Goal: Navigation & Orientation: Find specific page/section

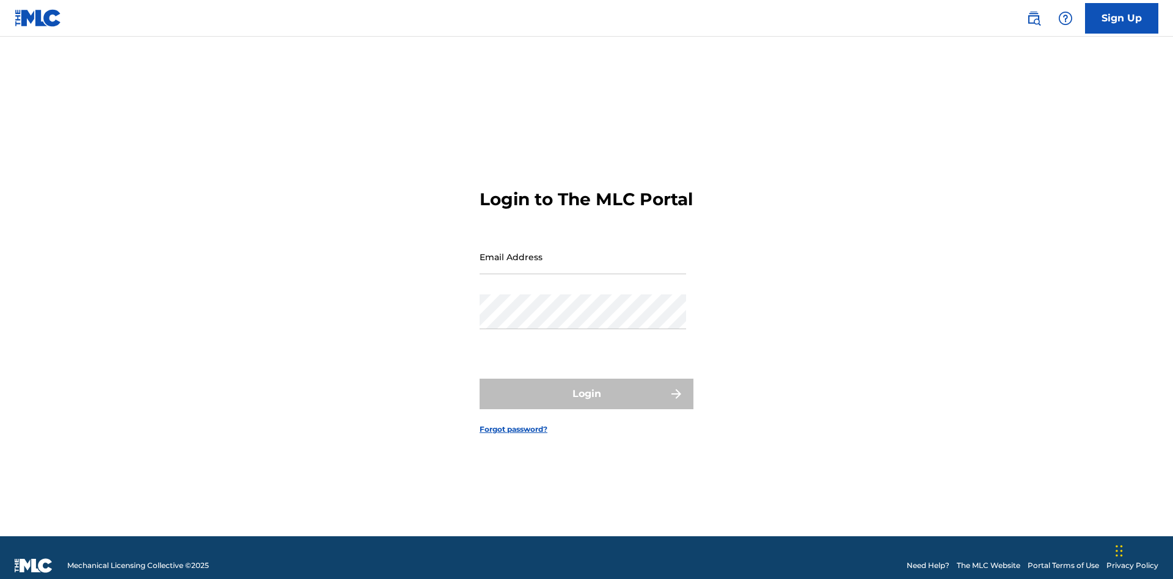
scroll to position [16, 0]
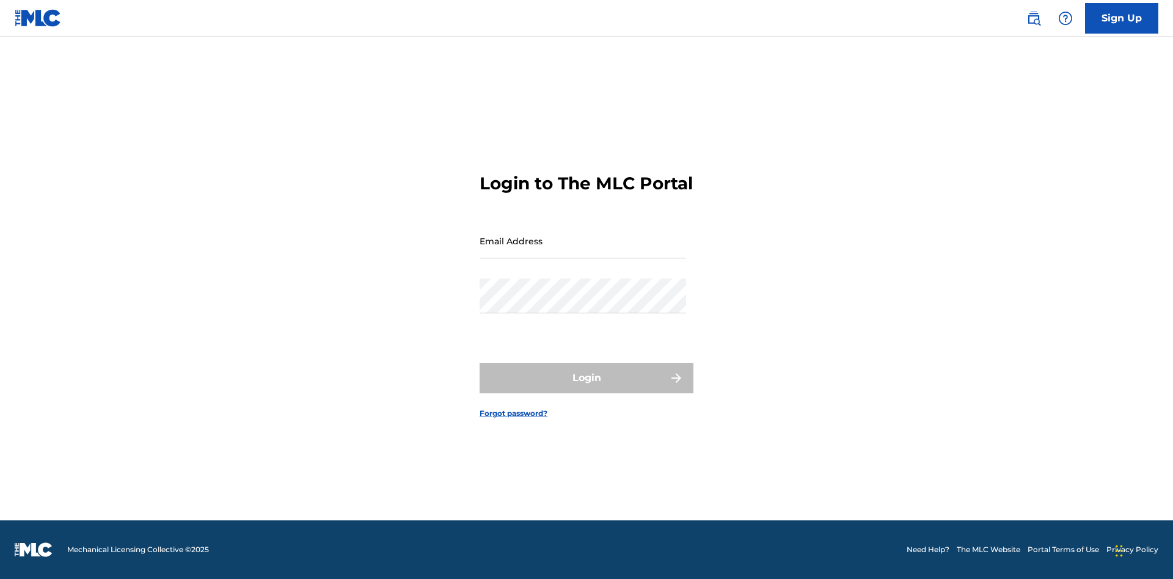
click at [583, 251] on input "Email Address" at bounding box center [582, 241] width 206 height 35
type input "Prince.McTesterson@gmail.com"
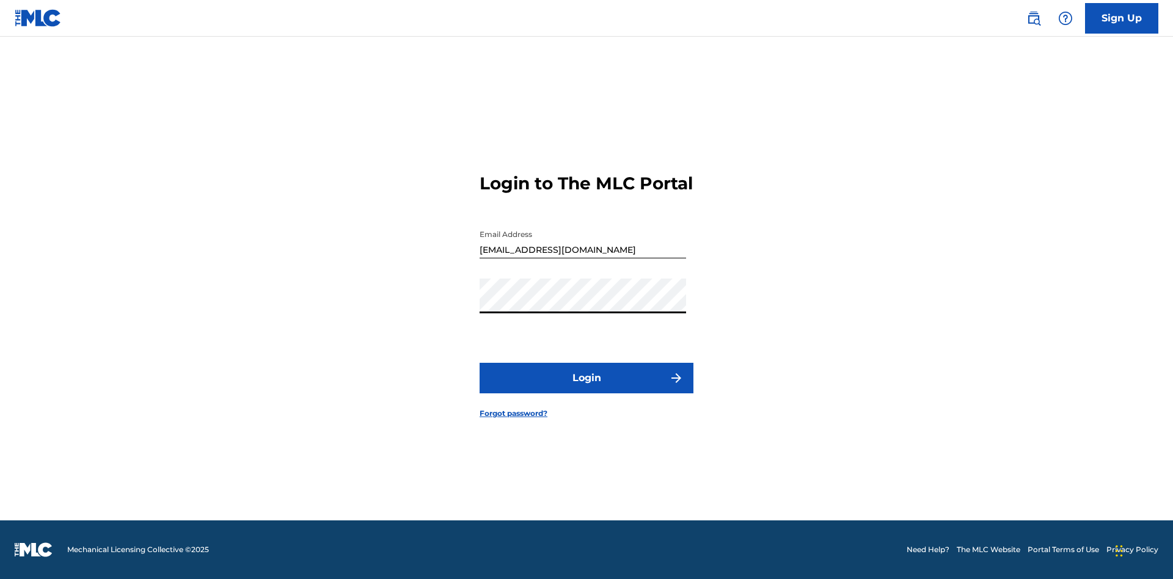
click at [586, 388] on button "Login" at bounding box center [586, 378] width 214 height 31
